Goal: Information Seeking & Learning: Find specific fact

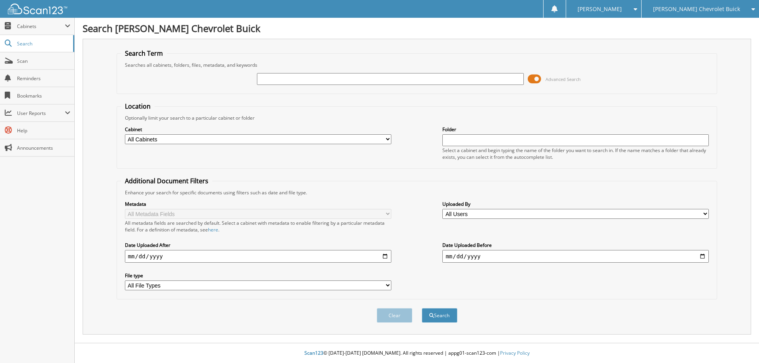
click at [754, 11] on icon at bounding box center [752, 9] width 8 height 6
click at [696, 28] on link "[PERSON_NAME] Ford [US_STATE]" at bounding box center [700, 25] width 117 height 14
type input "RVENT201"
click at [422, 308] on button "Search" at bounding box center [440, 315] width 36 height 15
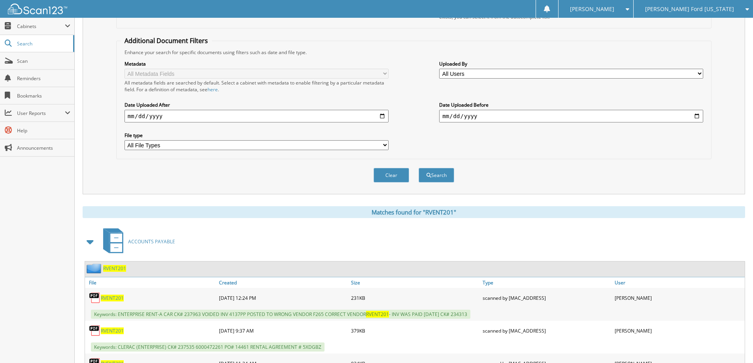
scroll to position [277, 0]
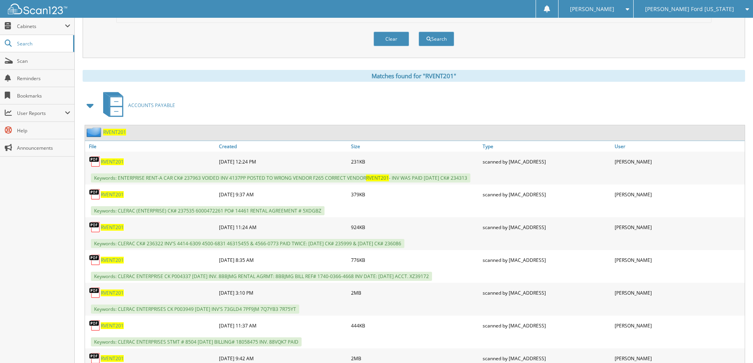
click at [111, 132] on span "RVENT201" at bounding box center [114, 132] width 23 height 7
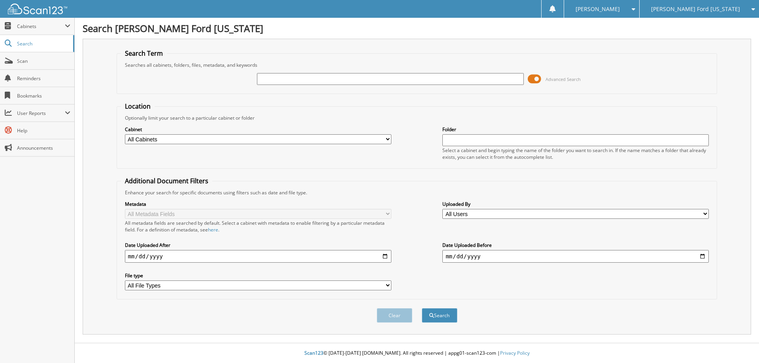
click at [751, 9] on icon at bounding box center [752, 9] width 8 height 6
click at [709, 26] on link "[PERSON_NAME] Chevrolet Buick" at bounding box center [699, 25] width 119 height 14
type input "FOUNDATION DIRECT"
click at [422, 308] on button "Search" at bounding box center [440, 315] width 36 height 15
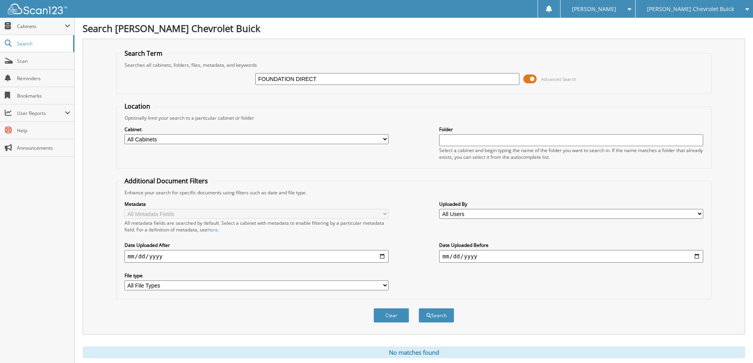
drag, startPoint x: 350, startPoint y: 74, endPoint x: 129, endPoint y: 73, distance: 221.0
click at [130, 72] on div "FOUNDATION DIRECT Advanced Search" at bounding box center [414, 78] width 587 height 21
type input "6807"
click at [419, 308] on button "Search" at bounding box center [437, 315] width 36 height 15
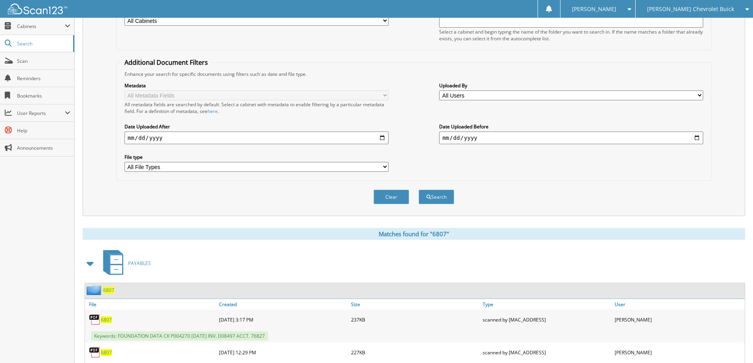
scroll to position [158, 0]
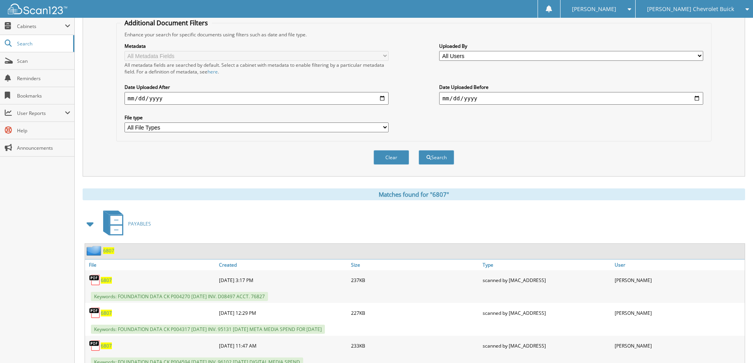
click at [112, 249] on span "6807" at bounding box center [108, 251] width 11 height 7
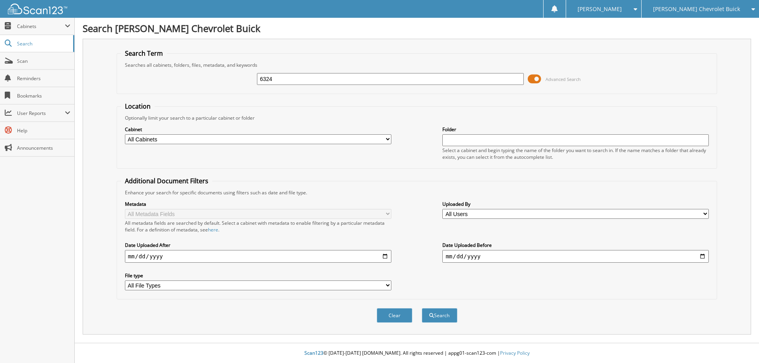
type input "6324"
click at [422, 308] on button "Search" at bounding box center [440, 315] width 36 height 15
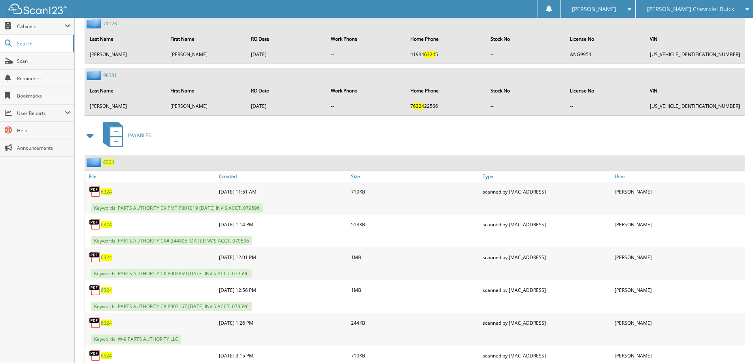
scroll to position [1661, 0]
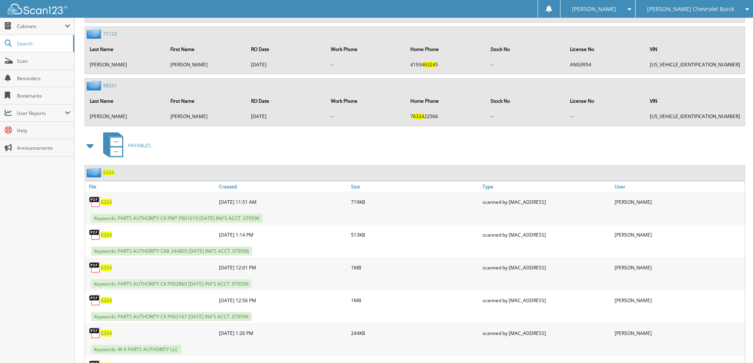
click at [109, 172] on span "6324" at bounding box center [108, 172] width 11 height 7
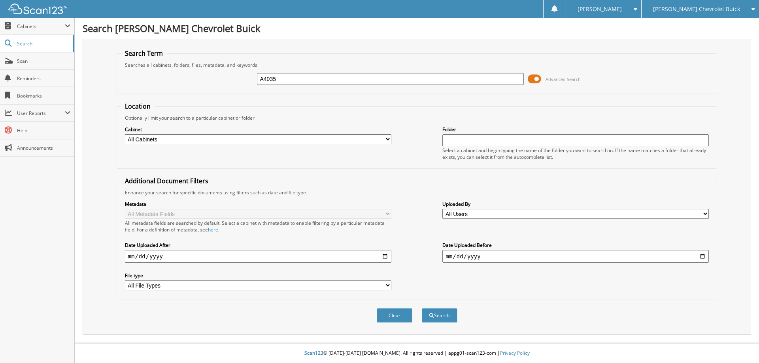
type input "A4035"
click at [422, 308] on button "Search" at bounding box center [440, 315] width 36 height 15
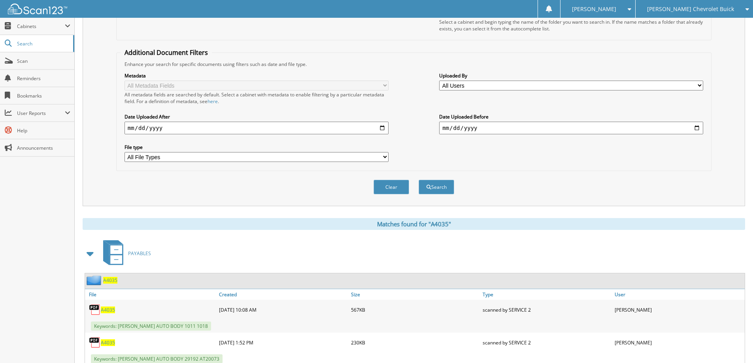
scroll to position [158, 0]
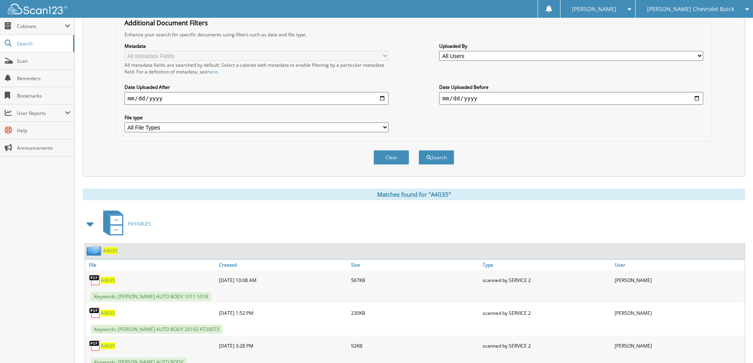
click at [112, 252] on span "A4035" at bounding box center [110, 251] width 14 height 7
